Goal: Find contact information: Find contact information

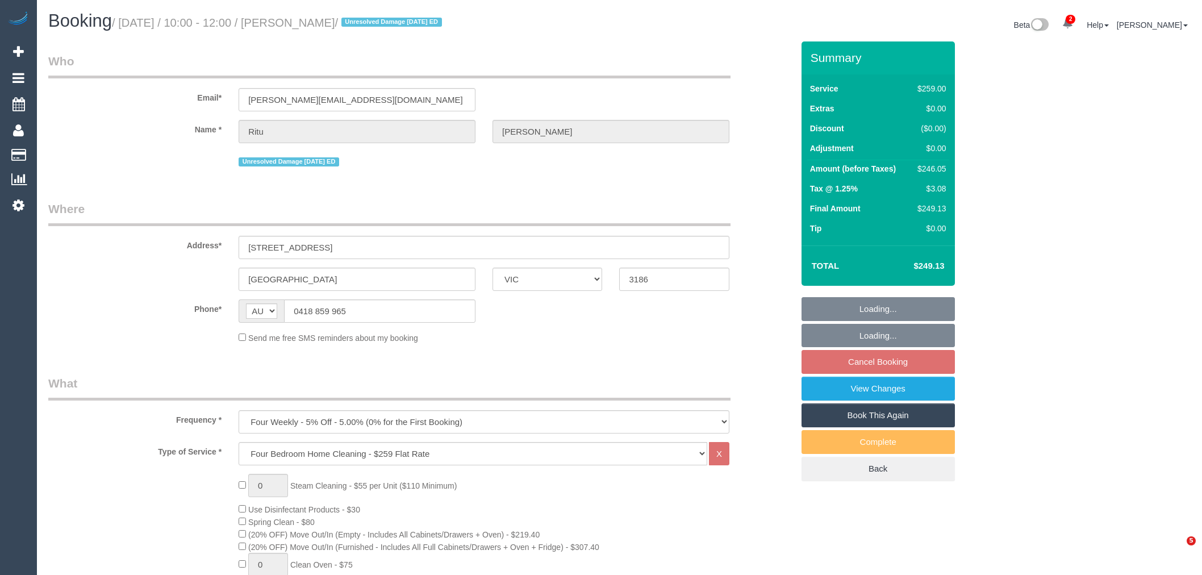
select select "VIC"
select select "string:stripe-pm_1PFpgO2GScqysDRVGH6BMLeE"
select select "number:28"
select select "number:14"
select select "number:19"
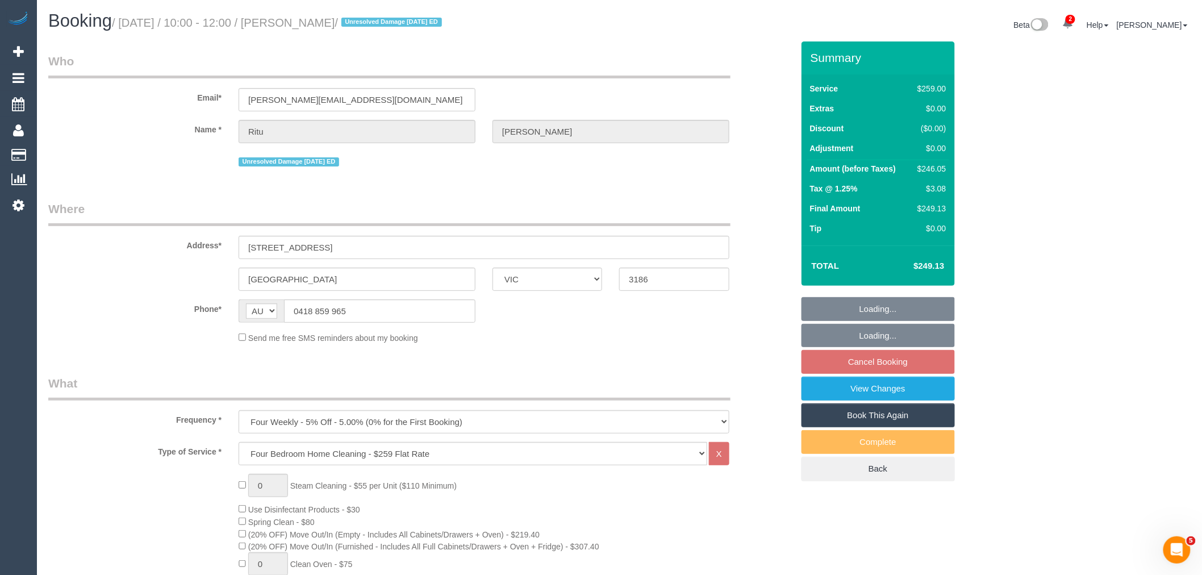
select select "number:25"
select select "number:35"
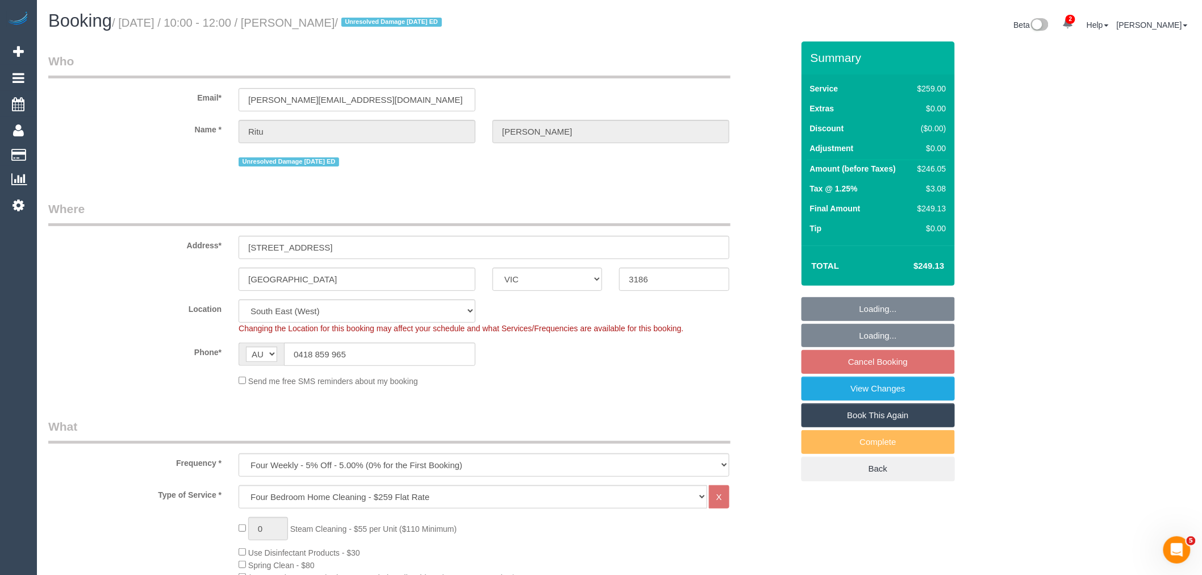
select select "object:825"
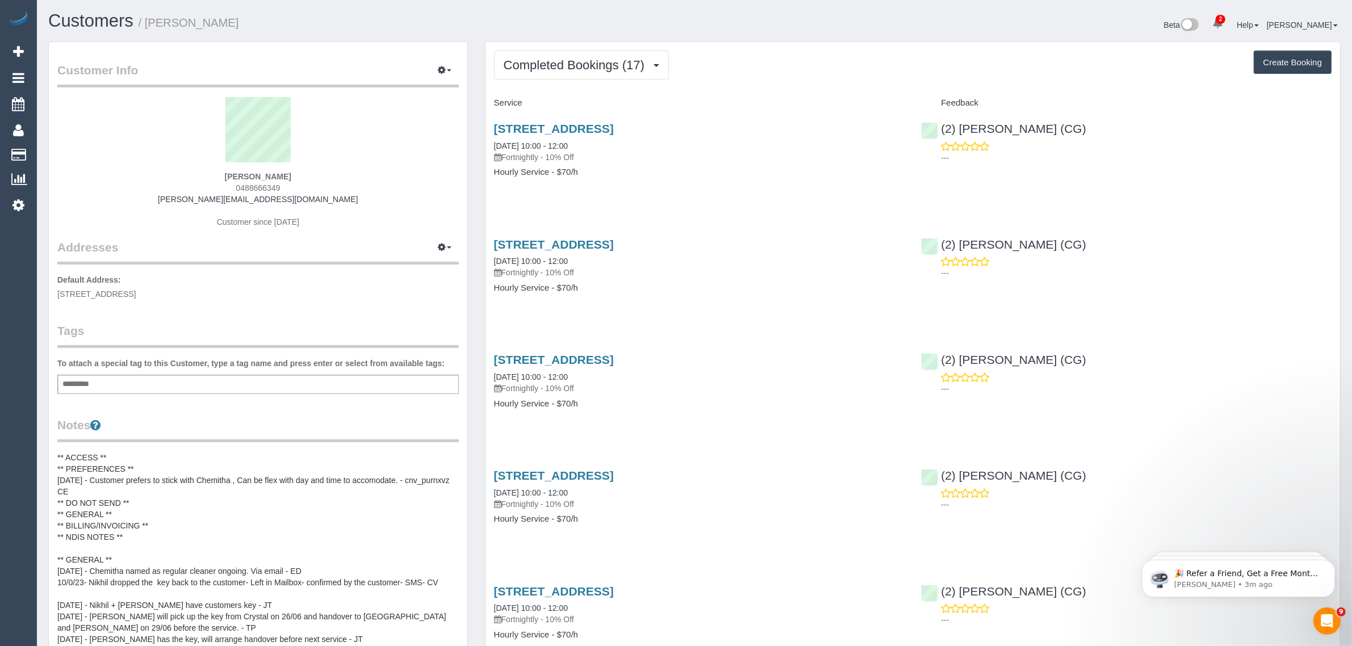
click at [747, 21] on div "Beta 2 Your Notifications You have 0 alerts × You have 1 to charge for 10/10/20…" at bounding box center [1022, 26] width 655 height 30
click at [613, 65] on span "Completed Bookings (17)" at bounding box center [577, 65] width 147 height 14
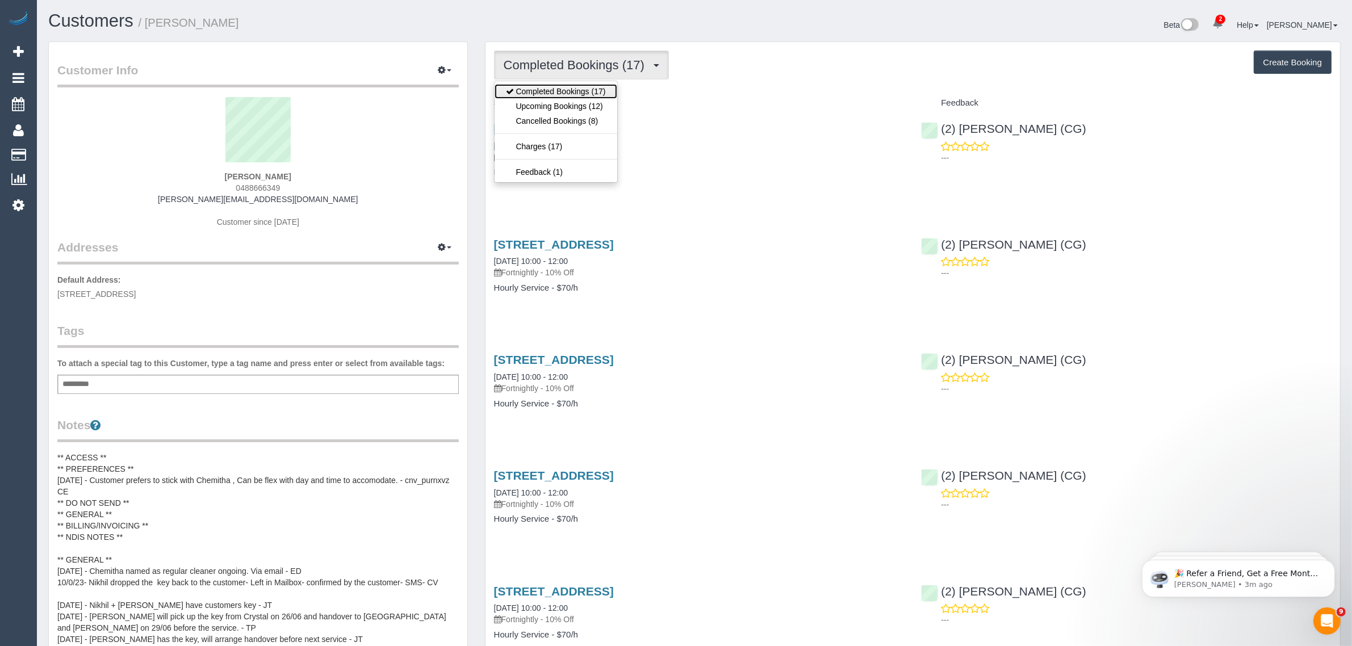
click at [597, 94] on link "Completed Bookings (17)" at bounding box center [556, 91] width 123 height 15
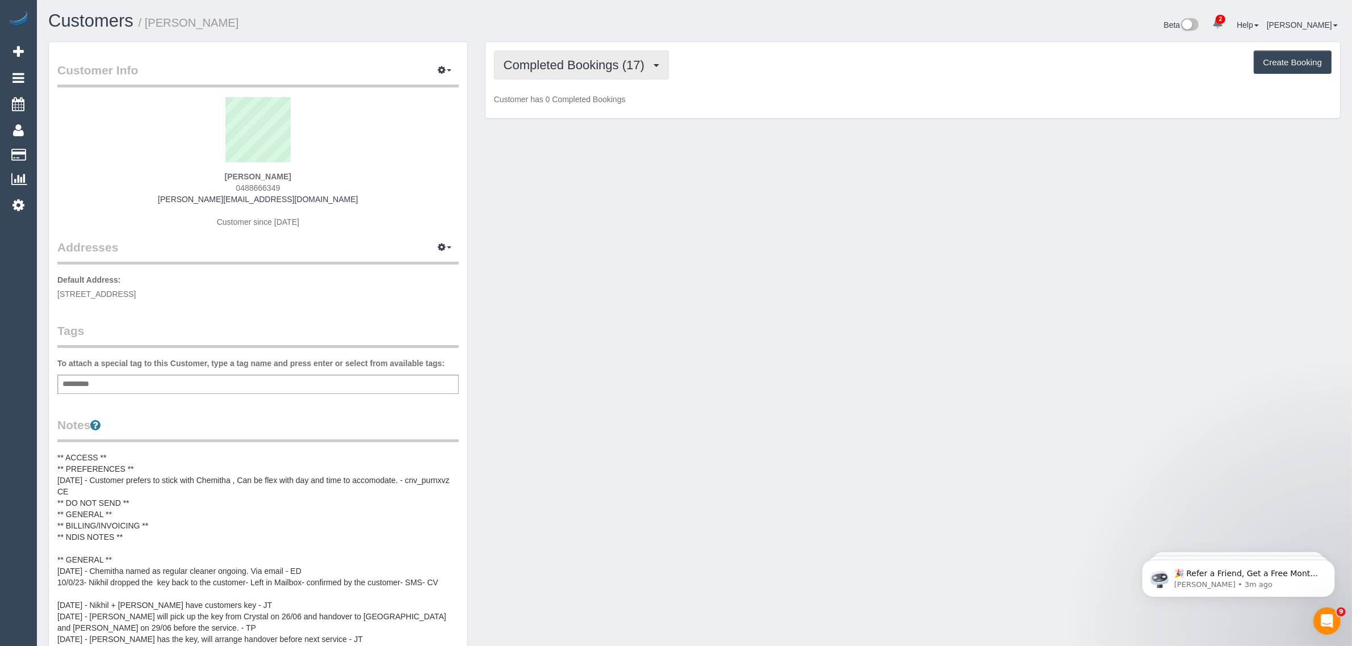
click at [612, 62] on span "Completed Bookings (17)" at bounding box center [577, 65] width 147 height 14
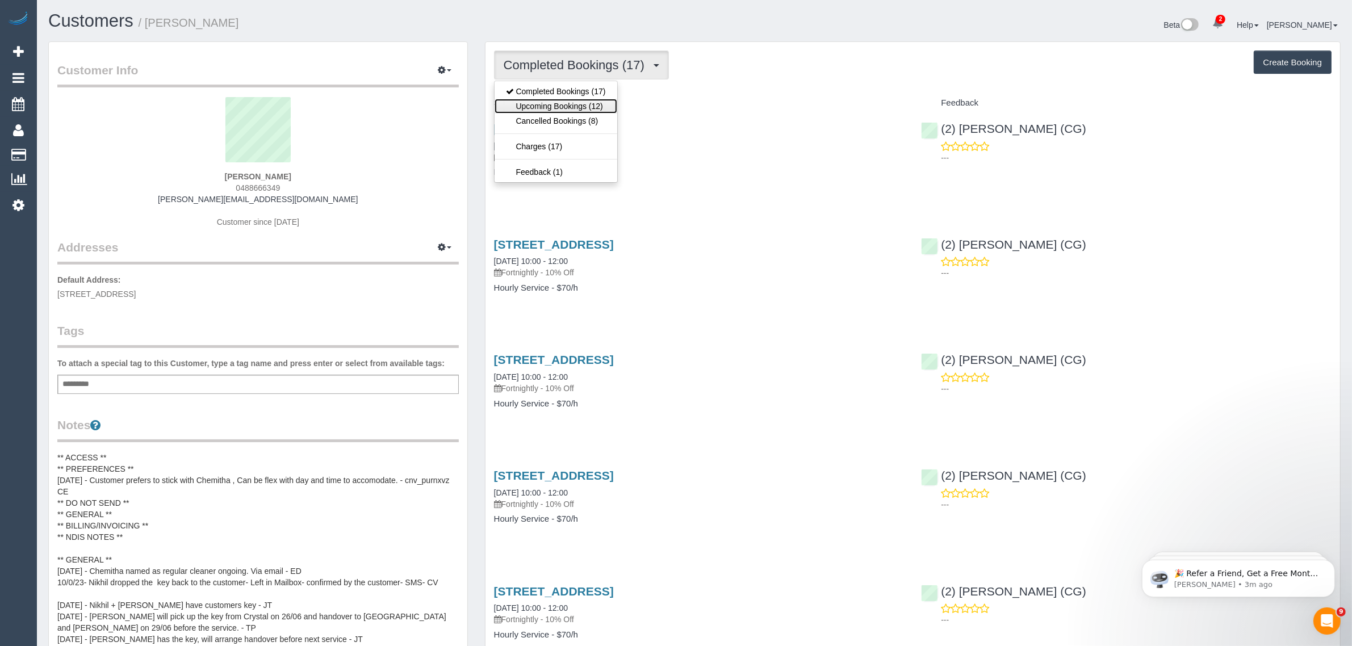
click at [597, 99] on link "Upcoming Bookings (12)" at bounding box center [556, 106] width 123 height 15
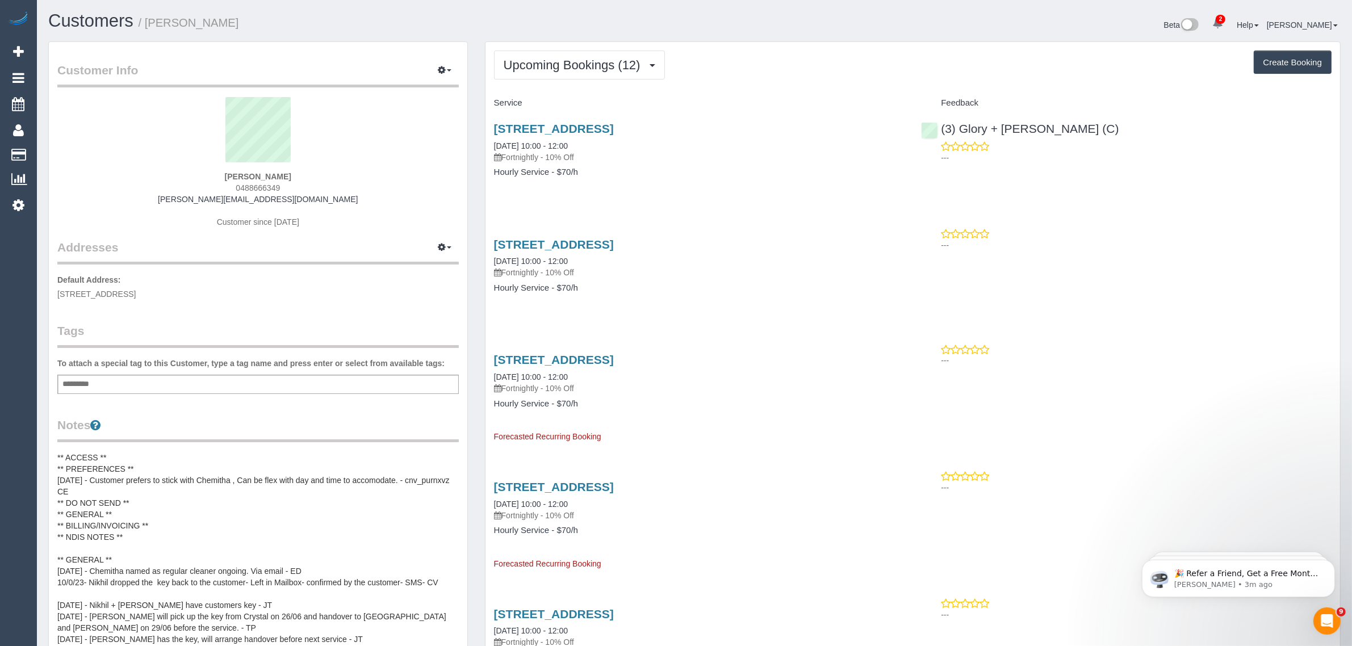
drag, startPoint x: 282, startPoint y: 185, endPoint x: 233, endPoint y: 189, distance: 49.6
click at [233, 189] on div "Sheila Broadley 0488666349 sheila_morton@hotmail.com Customer since 2023" at bounding box center [258, 168] width 402 height 142
copy span "0488666349"
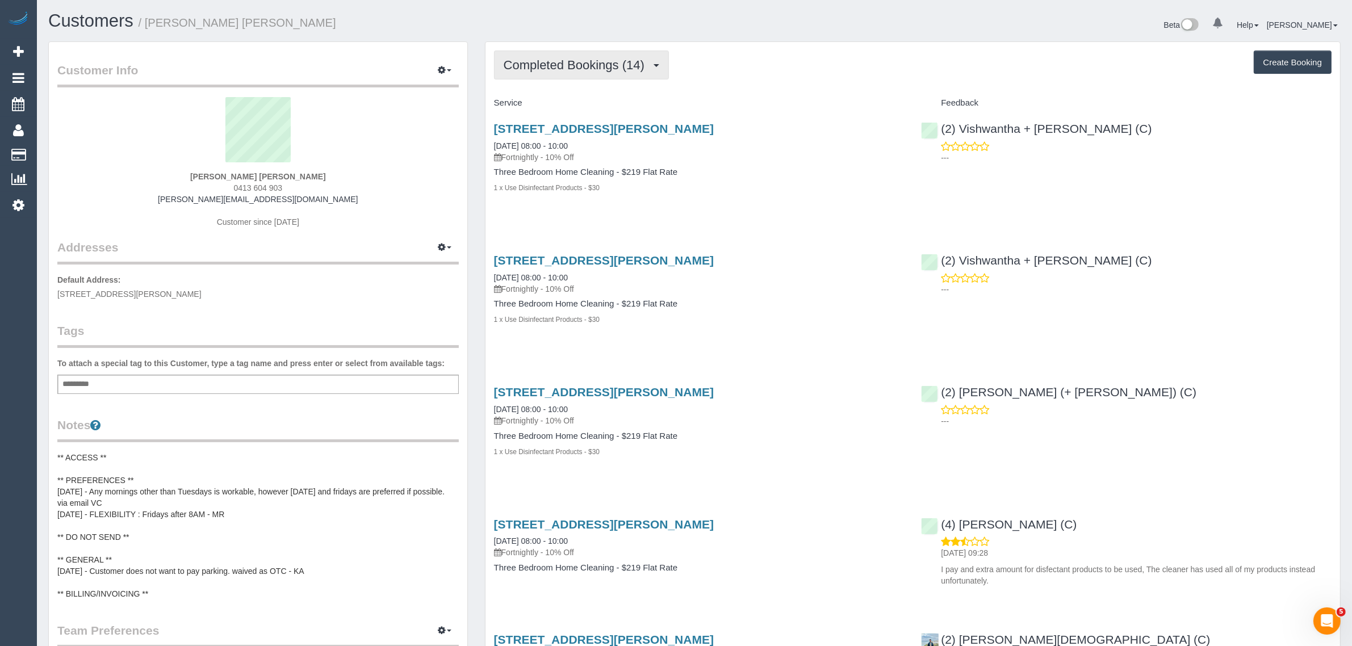
click at [595, 69] on span "Completed Bookings (14)" at bounding box center [577, 65] width 147 height 14
click at [566, 107] on link "Upcoming Bookings (11)" at bounding box center [556, 106] width 123 height 15
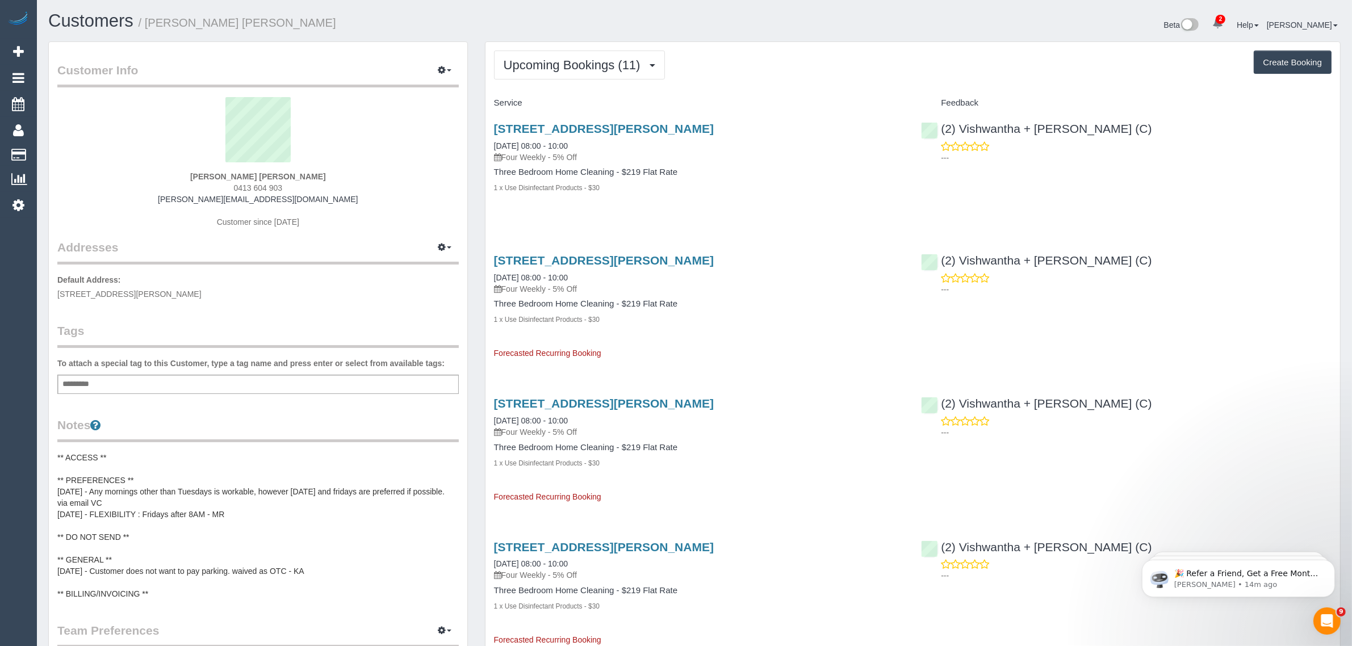
drag, startPoint x: 597, startPoint y: 140, endPoint x: 463, endPoint y: 154, distance: 135.3
click at [307, 177] on div "Catherine Velisha 0413 604 903 catherine@velishafarms.com Customer since 2024" at bounding box center [258, 168] width 402 height 142
drag, startPoint x: 293, startPoint y: 183, endPoint x: 233, endPoint y: 183, distance: 59.6
click at [233, 183] on div "Catherine Velisha 0413 604 903 catherine@velishafarms.com Customer since 2024" at bounding box center [258, 168] width 402 height 142
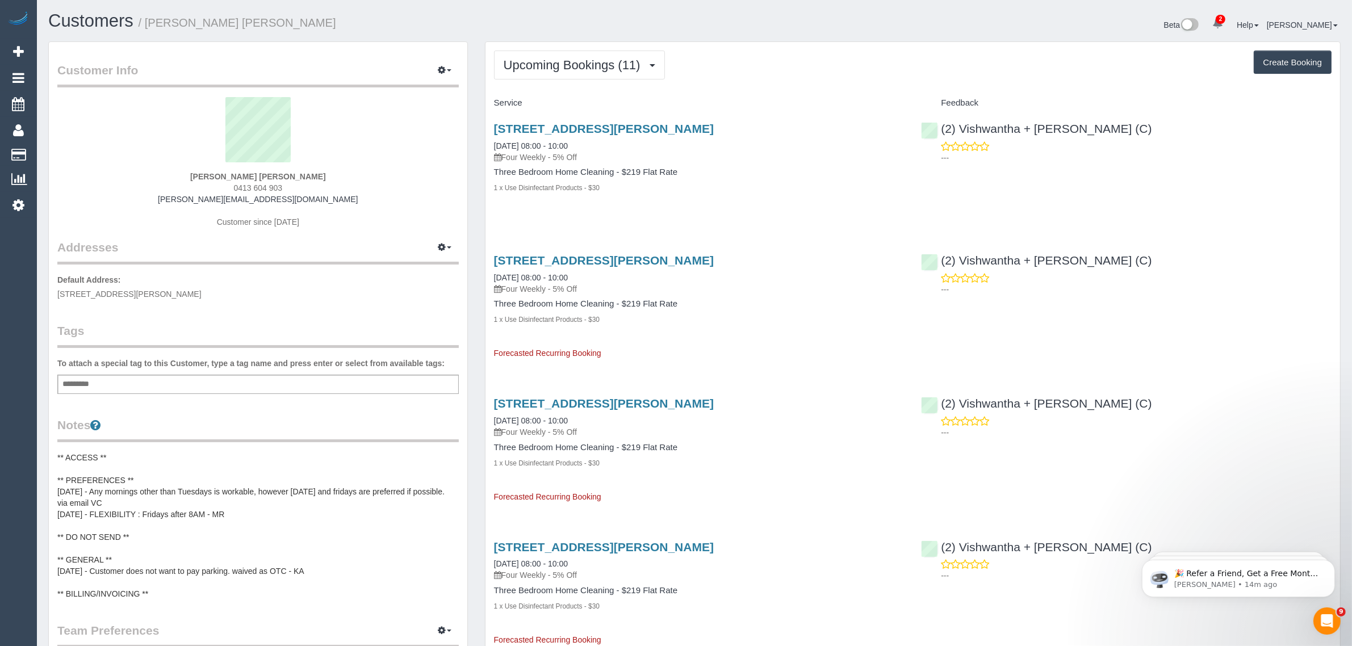
copy span "0413 604 903"
